Goal: Use online tool/utility: Utilize a website feature to perform a specific function

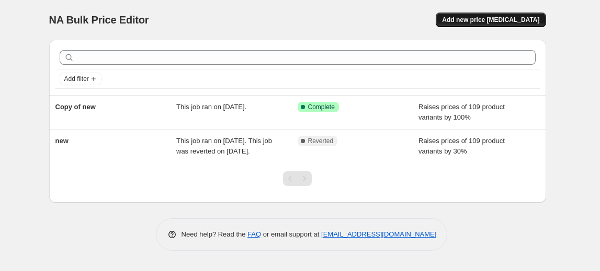
click at [504, 20] on span "Add new price [MEDICAL_DATA]" at bounding box center [490, 20] width 97 height 8
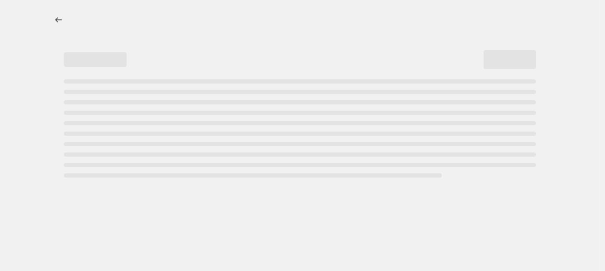
select select "percentage"
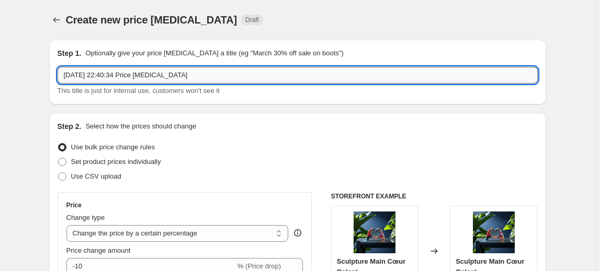
click at [265, 70] on input "[DATE] 22:40:34 Price [MEDICAL_DATA]" at bounding box center [298, 75] width 480 height 17
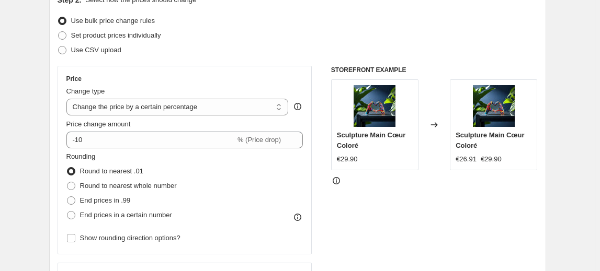
scroll to position [127, 0]
type input "-20%"
click at [218, 104] on select "Change the price to a certain amount Change the price by a certain amount Chang…" at bounding box center [177, 106] width 222 height 17
click at [68, 98] on select "Change the price to a certain amount Change the price by a certain amount Chang…" at bounding box center [177, 106] width 222 height 17
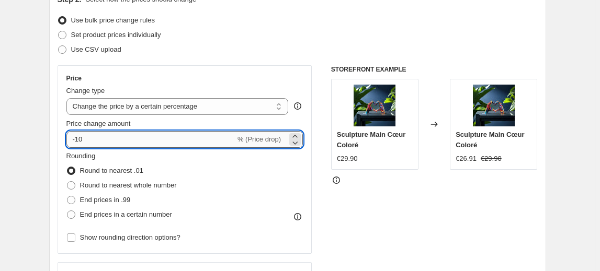
click at [179, 142] on input "-10" at bounding box center [150, 139] width 169 height 17
type input "-1"
type input "-20"
click at [299, 58] on div "Step 2. Select how the prices should change Use bulk price change rules Set pro…" at bounding box center [298, 169] width 480 height 350
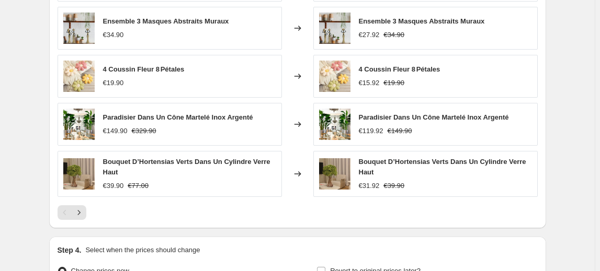
scroll to position [656, 0]
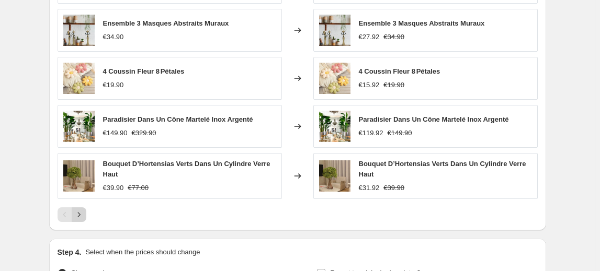
click at [84, 213] on icon "Next" at bounding box center [79, 215] width 10 height 10
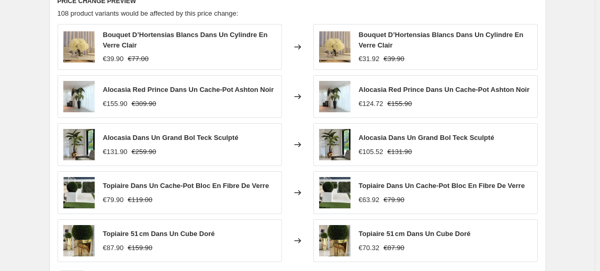
scroll to position [597, 0]
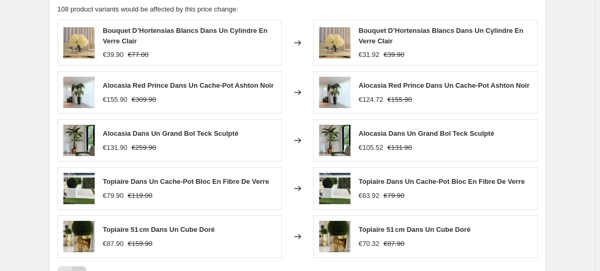
click at [82, 271] on icon "Next" at bounding box center [79, 274] width 10 height 10
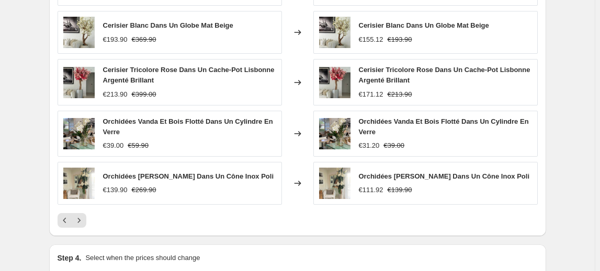
scroll to position [668, 0]
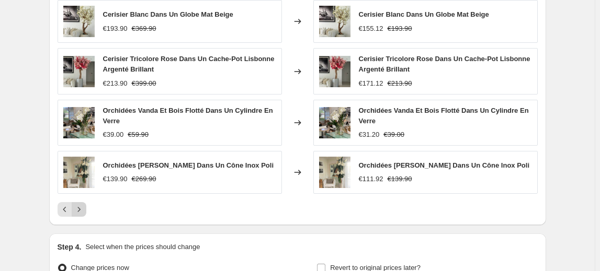
click at [80, 205] on icon "Next" at bounding box center [79, 210] width 10 height 10
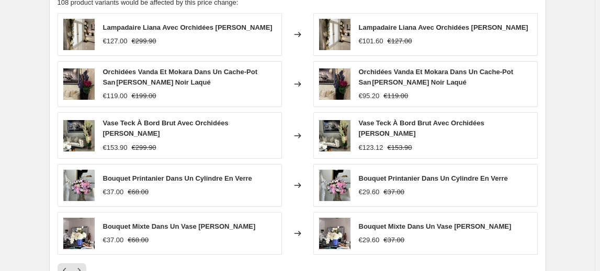
scroll to position [775, 0]
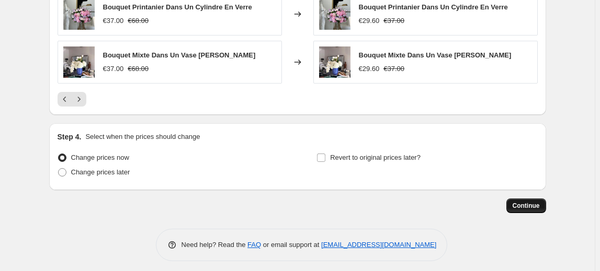
click at [532, 202] on span "Continue" at bounding box center [526, 206] width 27 height 8
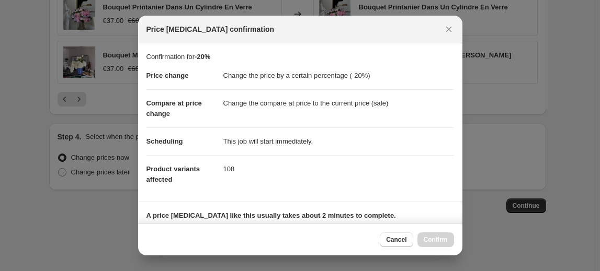
scroll to position [167, 0]
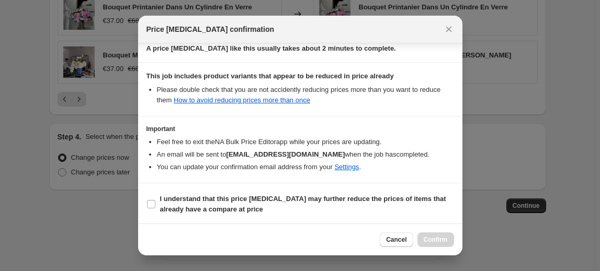
click at [145, 205] on section "I understand that this price [MEDICAL_DATA] may further reduce the prices of it…" at bounding box center [300, 205] width 324 height 42
click at [151, 202] on input "I understand that this price [MEDICAL_DATA] may further reduce the prices of it…" at bounding box center [151, 204] width 8 height 8
checkbox input "true"
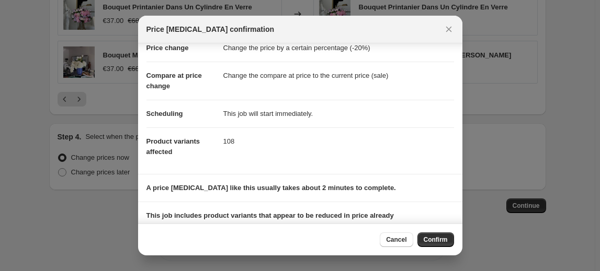
scroll to position [0, 0]
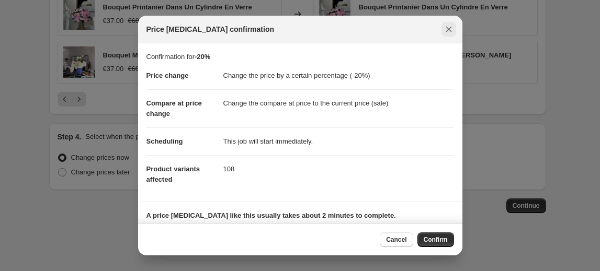
click at [447, 31] on icon "Close" at bounding box center [449, 29] width 10 height 10
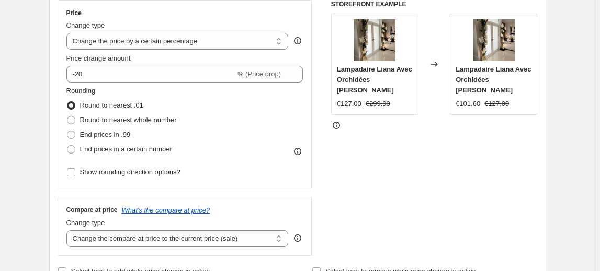
scroll to position [179, 0]
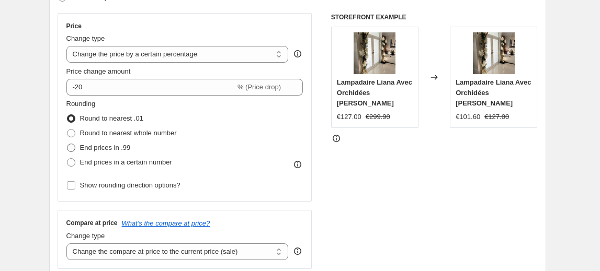
click at [74, 149] on span at bounding box center [71, 148] width 8 height 8
click at [67, 144] on input "End prices in .99" at bounding box center [67, 144] width 1 height 1
radio input "true"
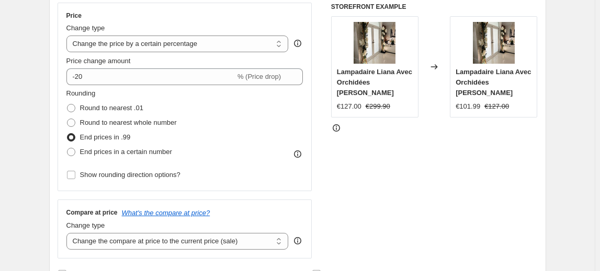
scroll to position [189, 0]
click at [73, 137] on span at bounding box center [71, 138] width 8 height 8
click at [67, 134] on input "End prices in .99" at bounding box center [67, 134] width 1 height 1
click at [74, 151] on span at bounding box center [71, 153] width 8 height 8
click at [67, 149] on input "End prices in a certain number" at bounding box center [67, 149] width 1 height 1
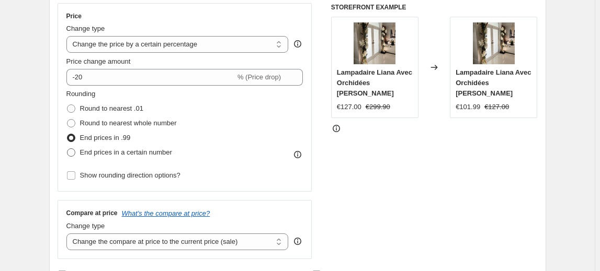
radio input "true"
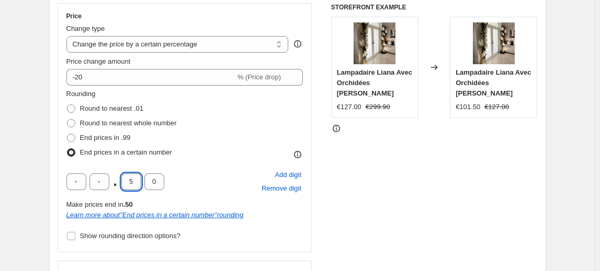
click at [134, 180] on input "5" at bounding box center [131, 182] width 20 height 17
type input "9"
click at [229, 159] on div "Rounding Round to nearest .01 Round to nearest whole number End prices in .99 E…" at bounding box center [184, 124] width 237 height 71
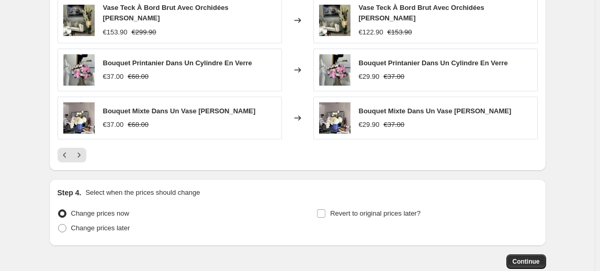
scroll to position [836, 0]
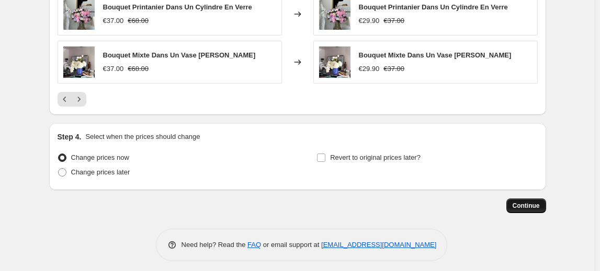
click at [519, 202] on span "Continue" at bounding box center [526, 206] width 27 height 8
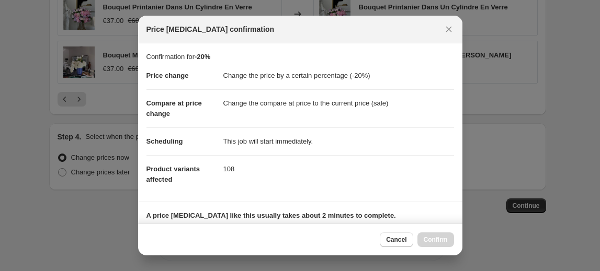
scroll to position [167, 0]
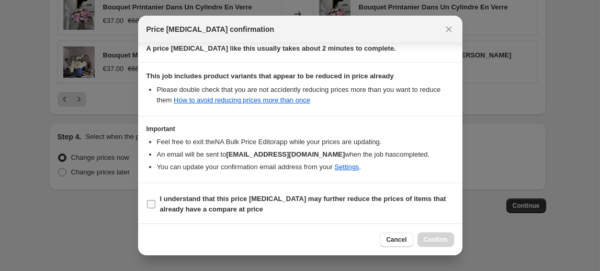
click at [153, 200] on input "I understand that this price [MEDICAL_DATA] may further reduce the prices of it…" at bounding box center [151, 204] width 8 height 8
checkbox input "true"
click at [442, 243] on span "Confirm" at bounding box center [436, 240] width 24 height 8
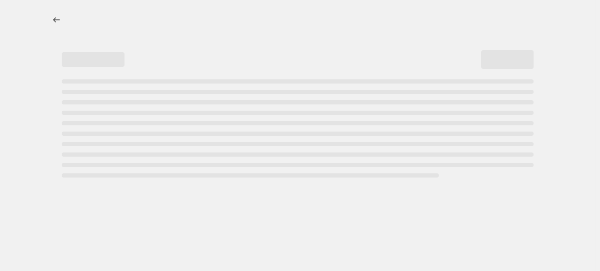
select select "percentage"
